Goal: Task Accomplishment & Management: Use online tool/utility

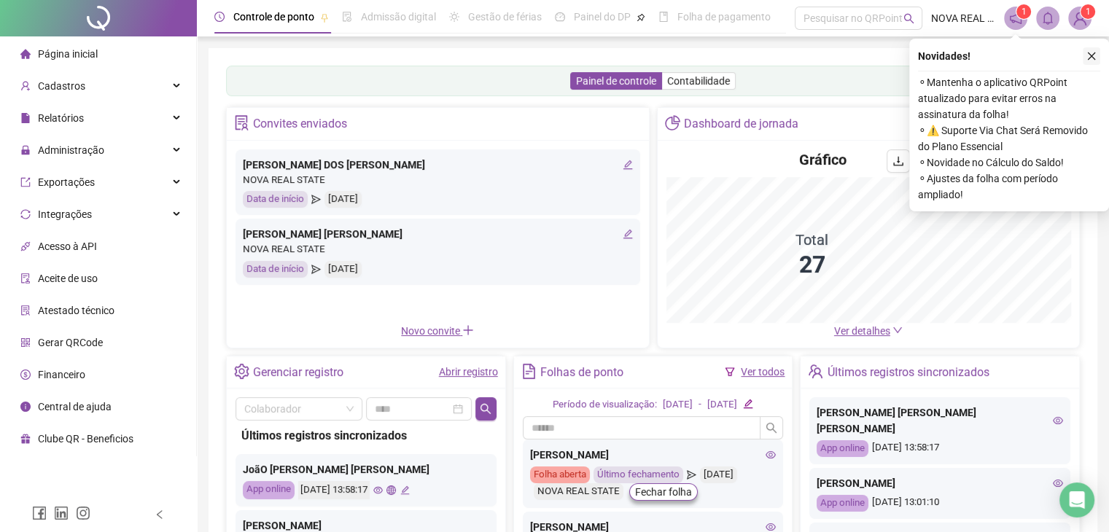
click at [1088, 55] on icon "close" at bounding box center [1091, 56] width 10 height 10
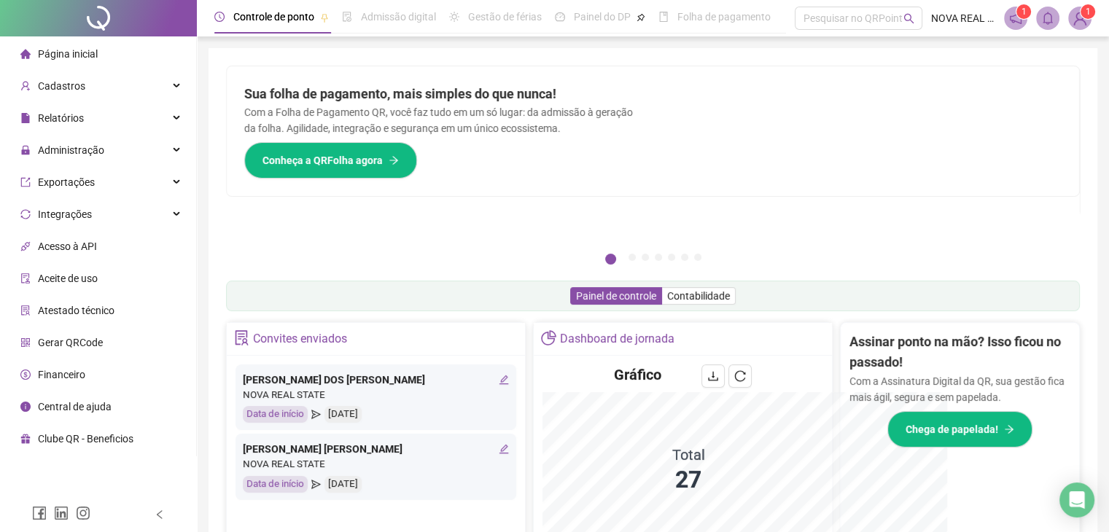
click at [795, 189] on div at bounding box center [866, 131] width 426 height 130
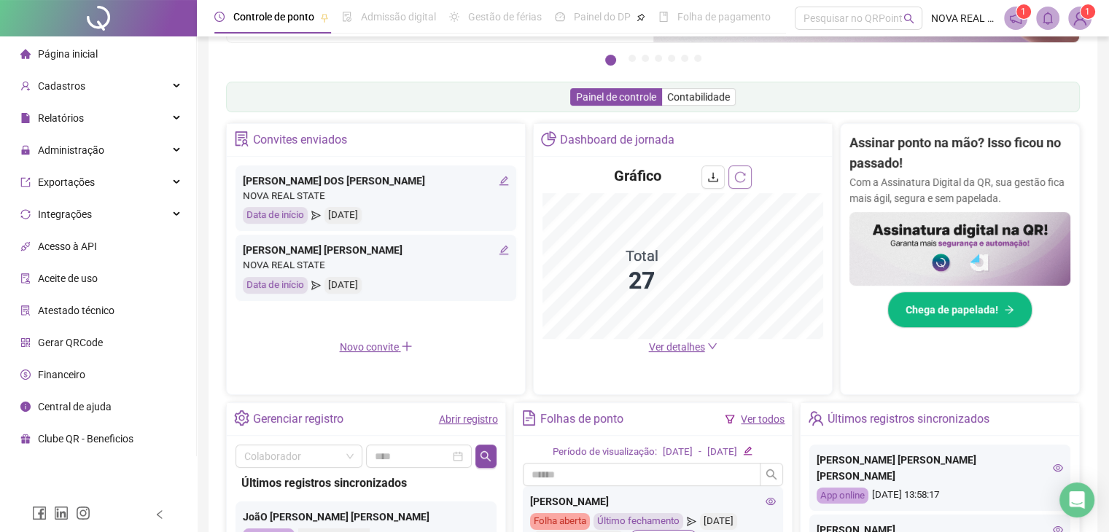
scroll to position [292, 0]
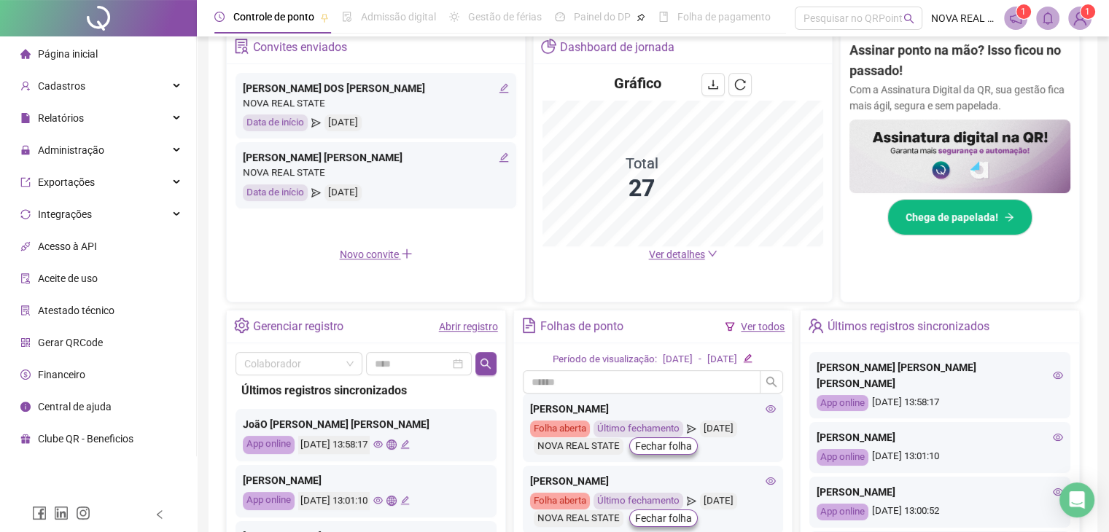
click at [693, 250] on span "Ver detalhes" at bounding box center [677, 255] width 56 height 12
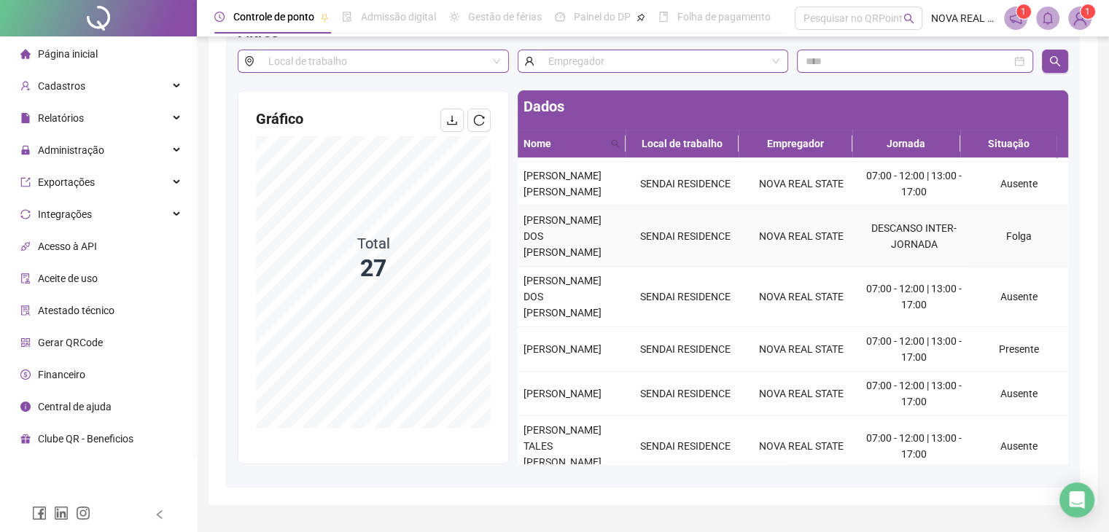
scroll to position [122, 0]
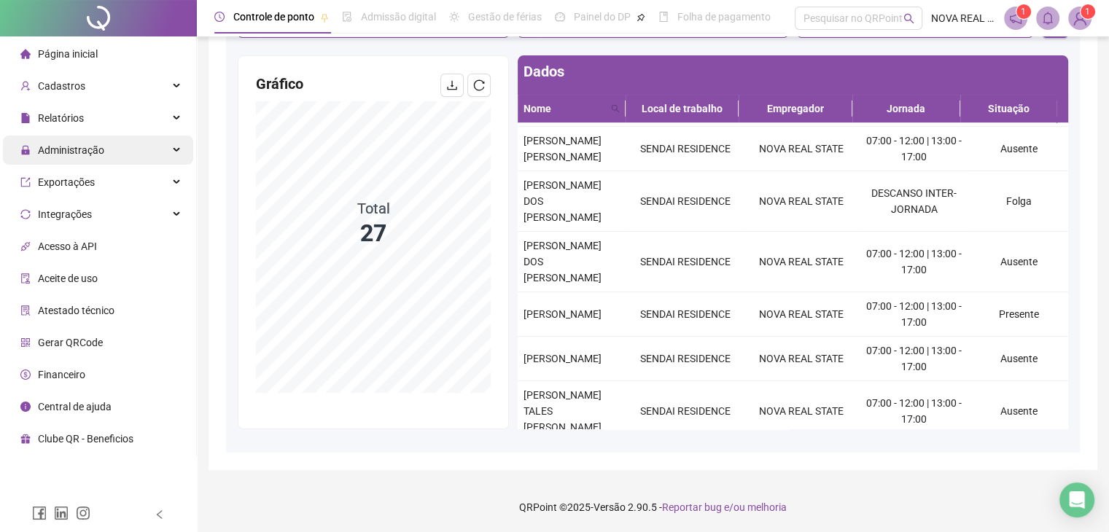
click at [94, 152] on span "Administração" at bounding box center [71, 150] width 66 height 12
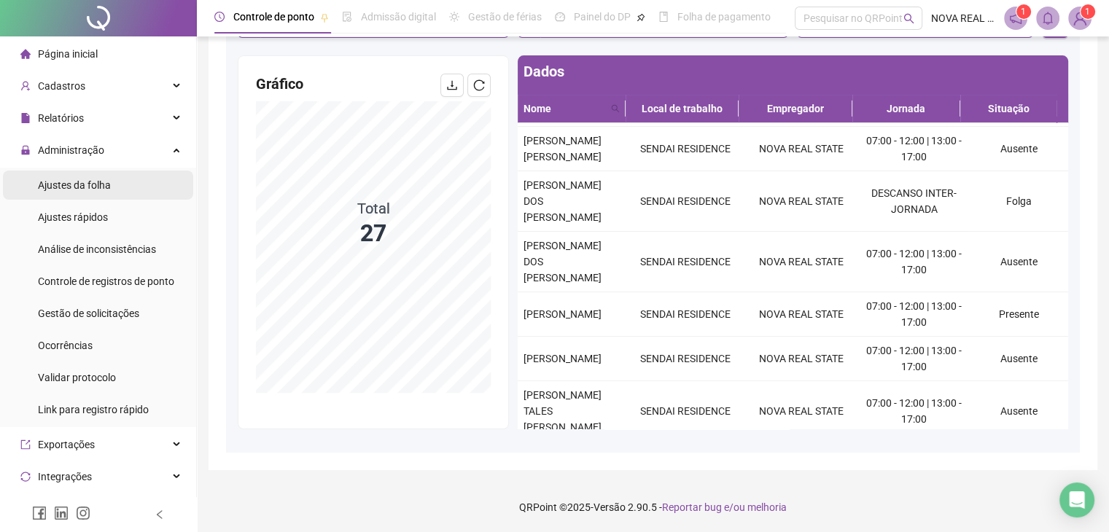
click at [101, 187] on span "Ajustes da folha" at bounding box center [74, 185] width 73 height 12
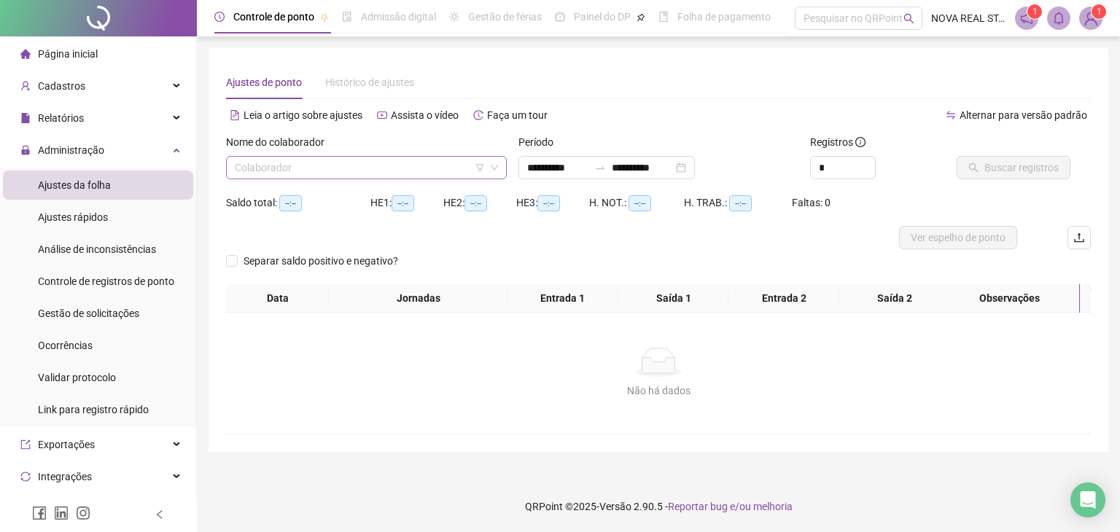
click at [324, 163] on input "search" at bounding box center [360, 168] width 250 height 22
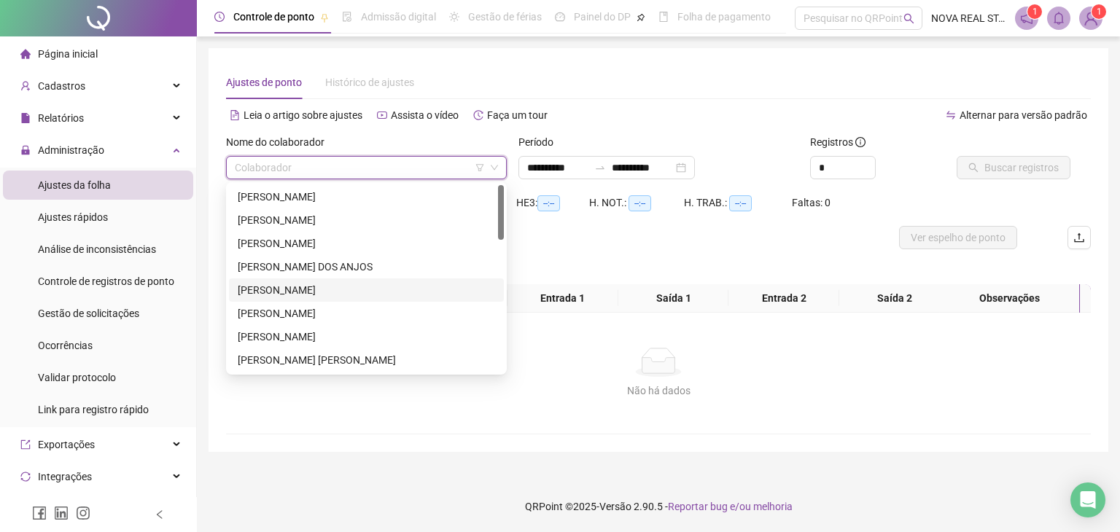
click at [295, 292] on div "[PERSON_NAME]" at bounding box center [366, 290] width 257 height 16
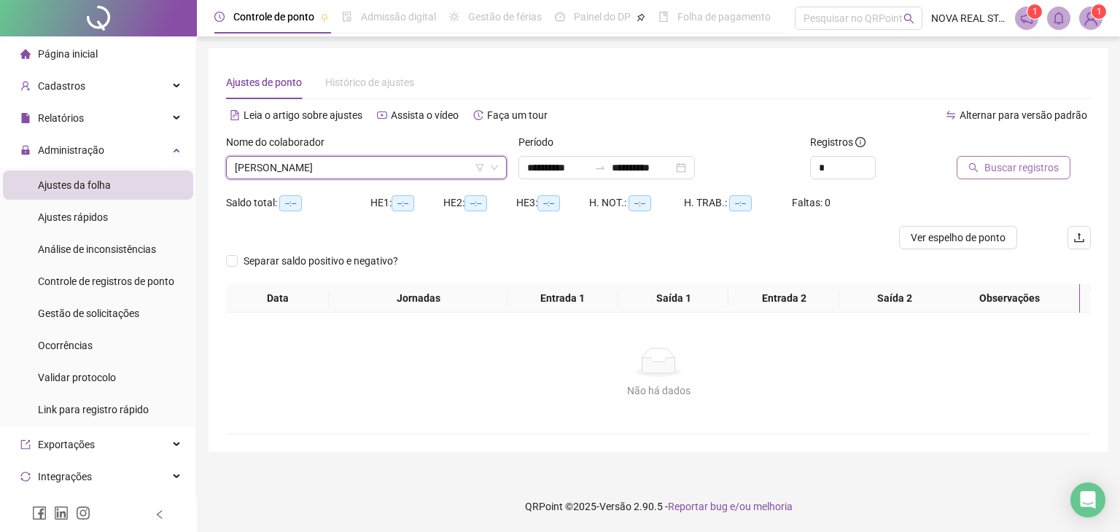
click at [997, 167] on span "Buscar registros" at bounding box center [1021, 168] width 74 height 16
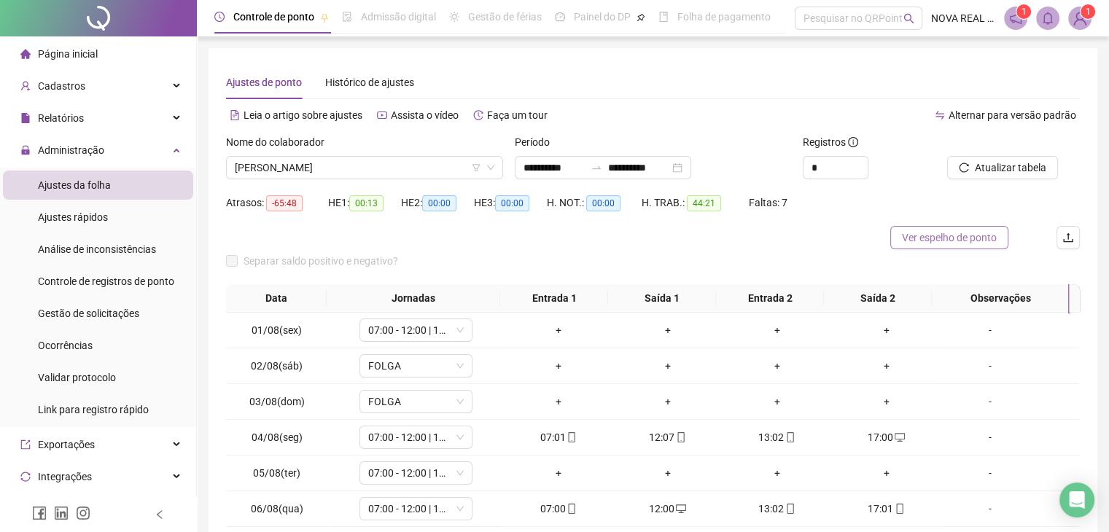
click at [937, 240] on span "Ver espelho de ponto" at bounding box center [949, 238] width 95 height 16
click at [289, 170] on span "[PERSON_NAME]" at bounding box center [365, 168] width 260 height 22
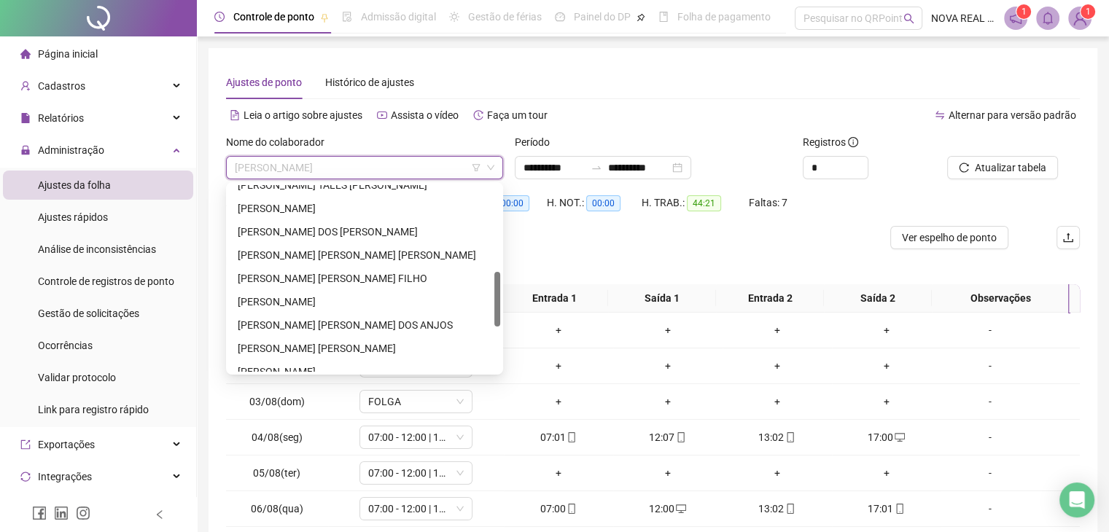
scroll to position [437, 0]
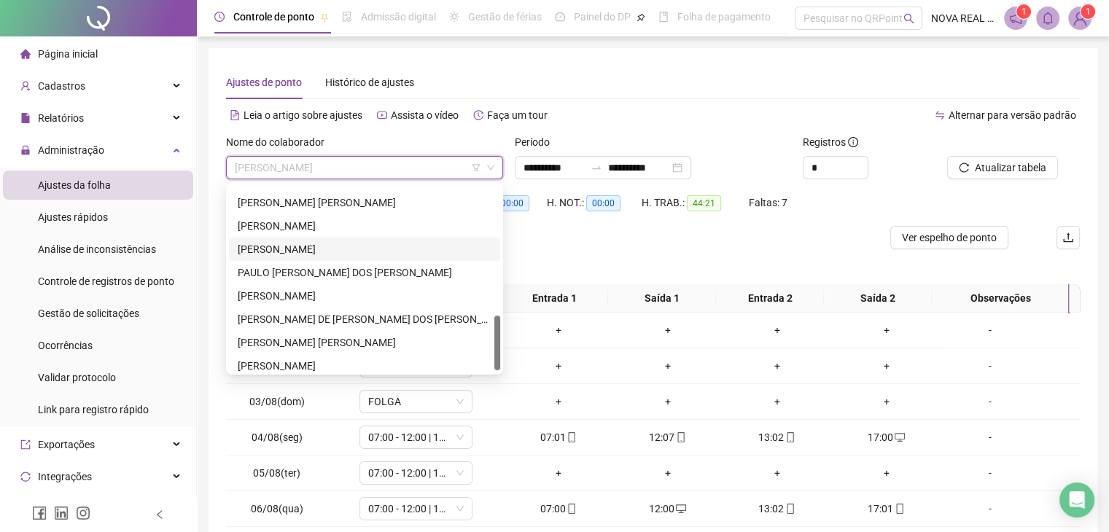
click at [313, 246] on div "[PERSON_NAME]" at bounding box center [365, 249] width 254 height 16
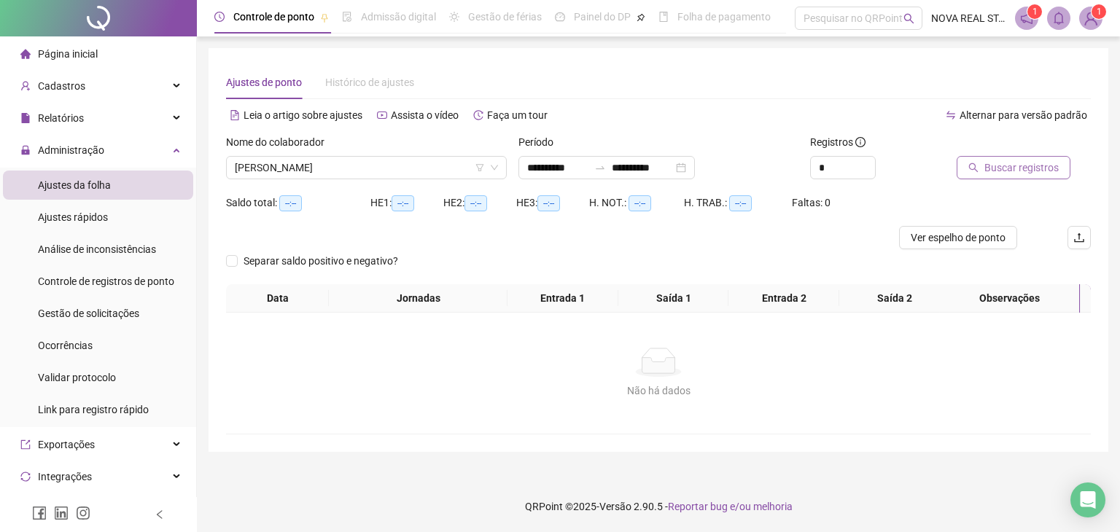
click at [1000, 167] on span "Buscar registros" at bounding box center [1021, 168] width 74 height 16
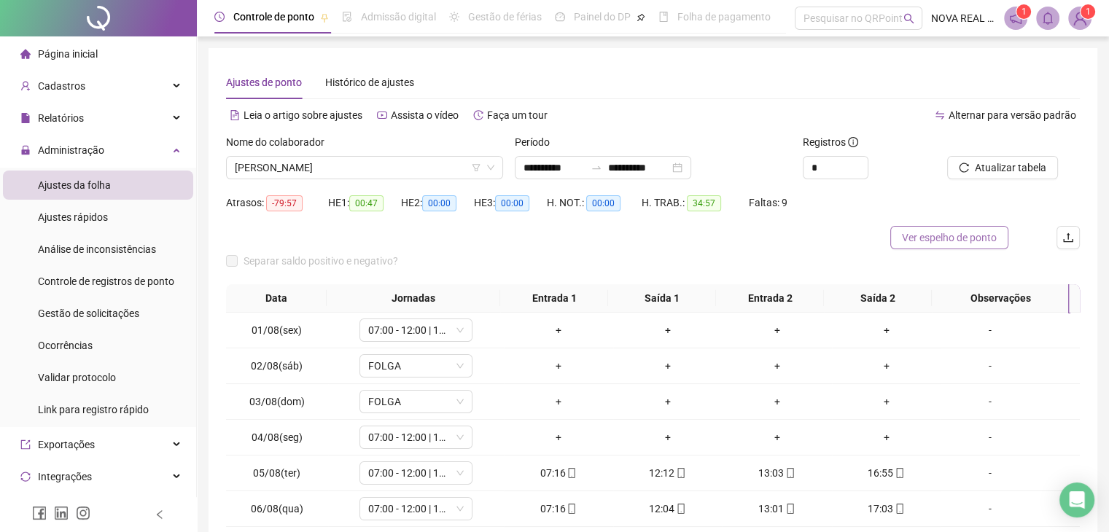
click at [970, 236] on span "Ver espelho de ponto" at bounding box center [949, 238] width 95 height 16
